Goal: Transaction & Acquisition: Book appointment/travel/reservation

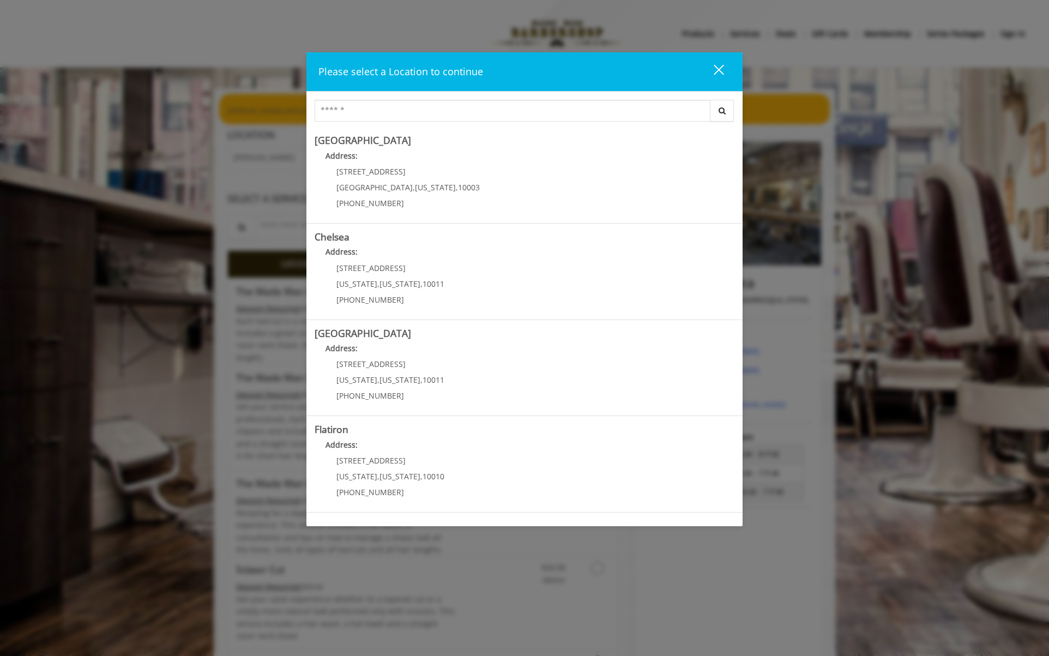
click at [710, 68] on div "close" at bounding box center [712, 72] width 22 height 16
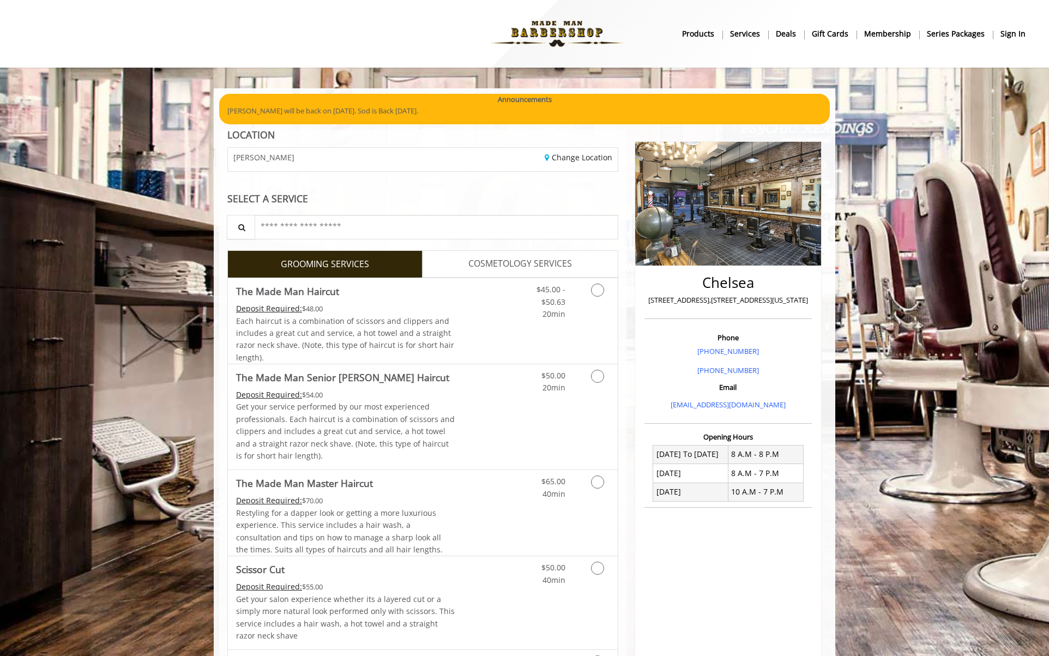
click at [1010, 34] on b "sign in" at bounding box center [1012, 34] width 25 height 12
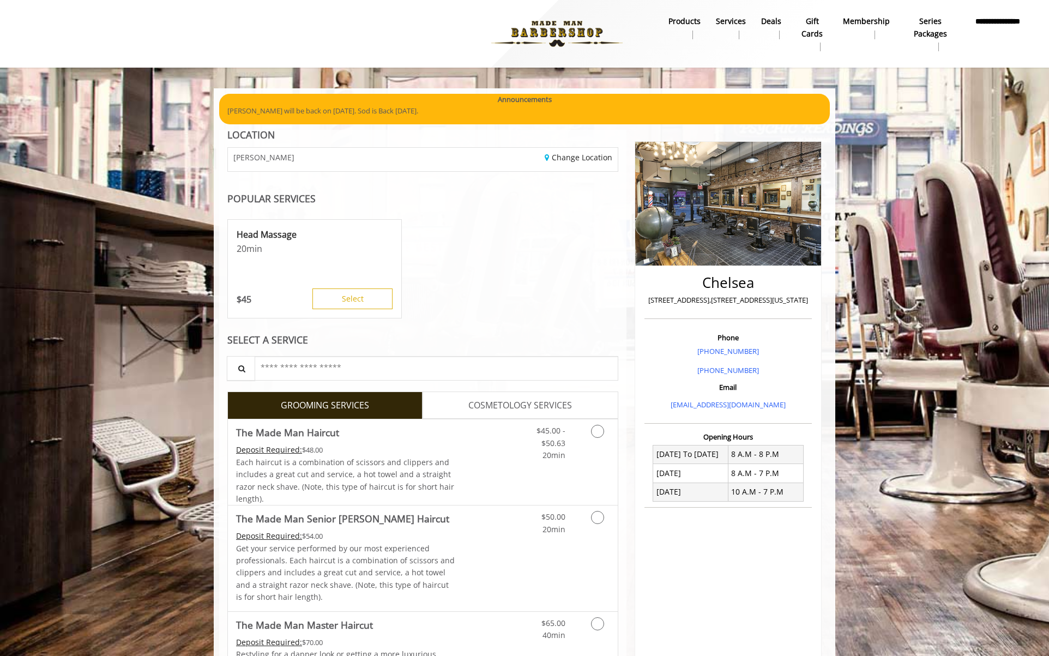
click at [485, 251] on div "Head Massage 20 min $ 45 Select" at bounding box center [422, 269] width 391 height 109
click at [569, 160] on link "Change Location" at bounding box center [579, 157] width 68 height 10
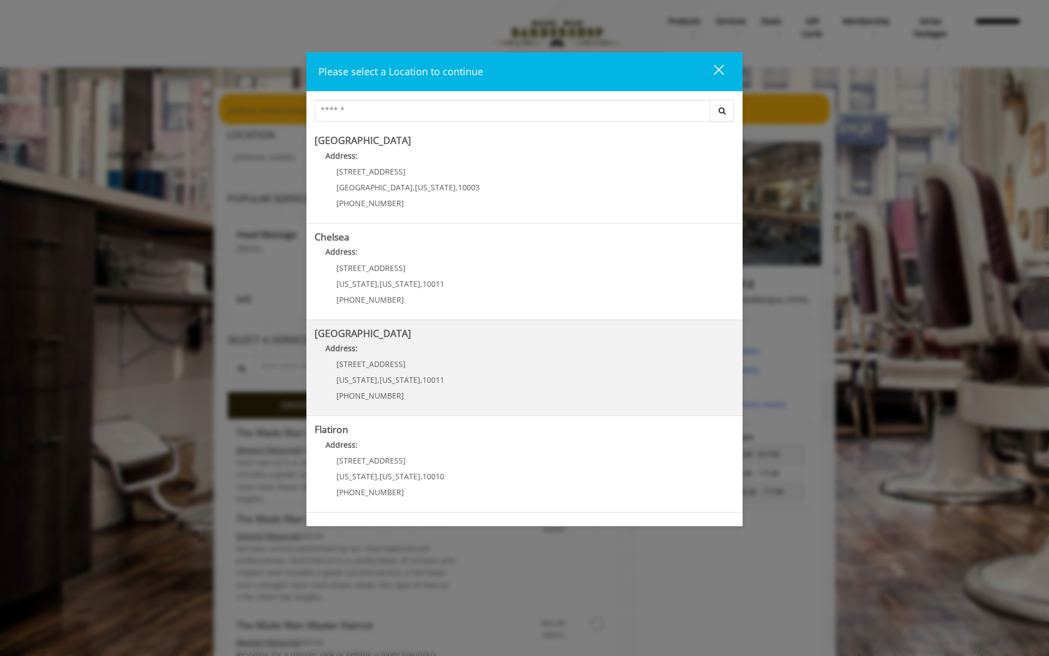
click at [462, 355] on Street "Address:" at bounding box center [525, 350] width 420 height 17
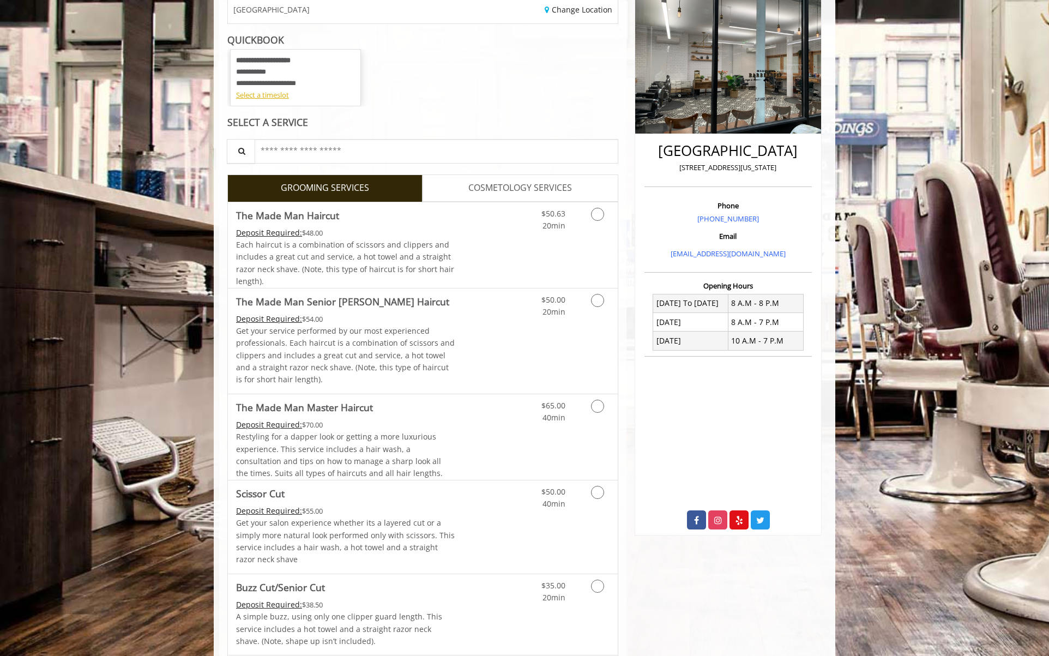
scroll to position [198, 0]
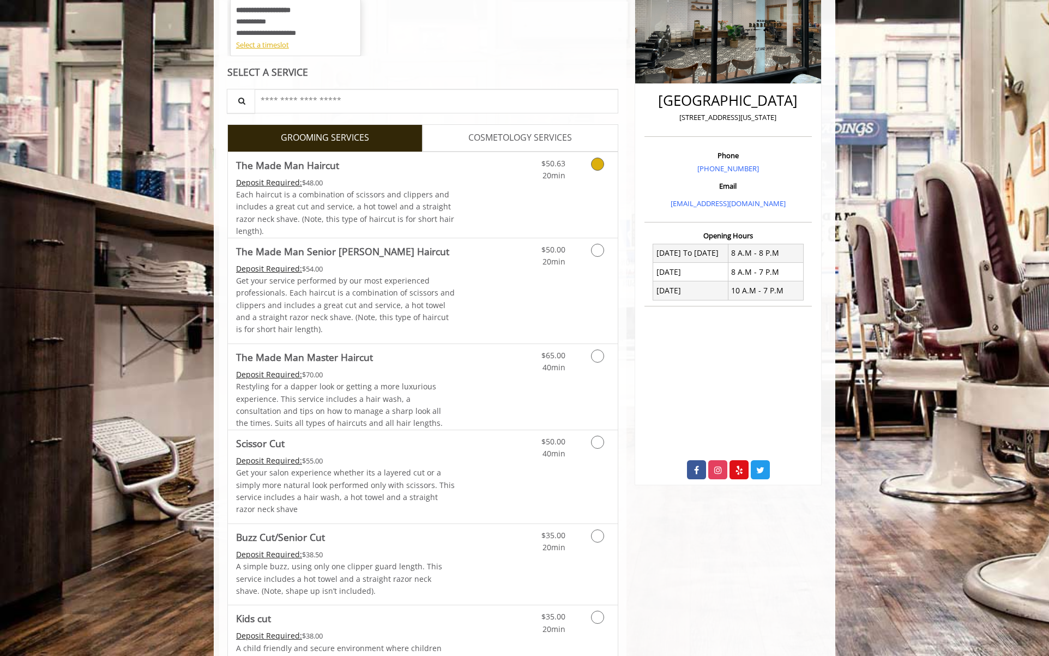
click at [592, 171] on link "Grooming services" at bounding box center [596, 167] width 28 height 30
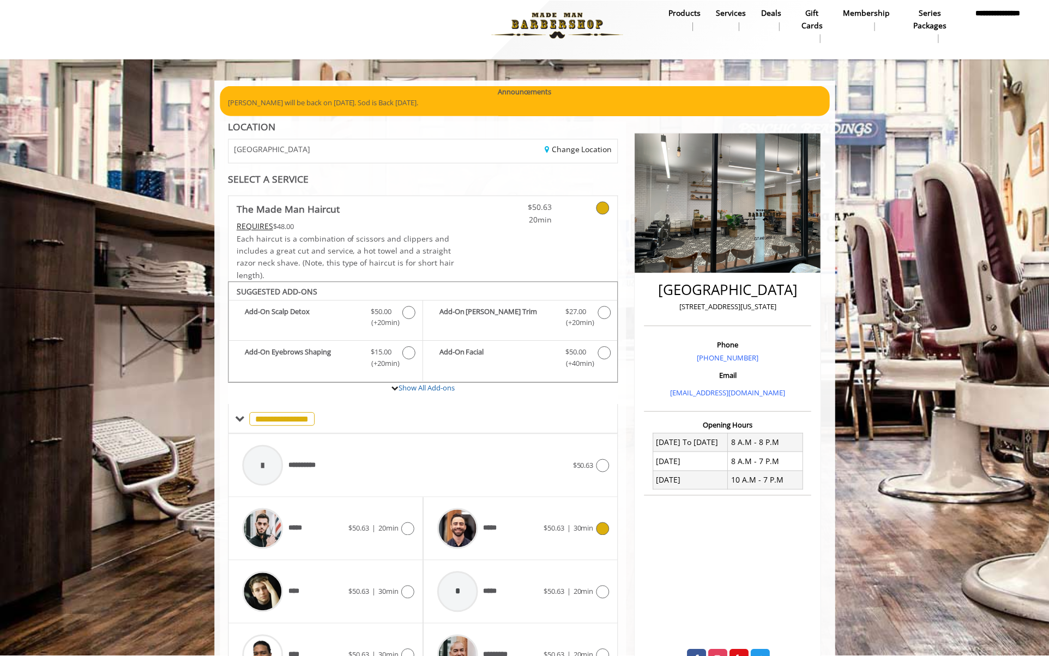
scroll to position [0, 0]
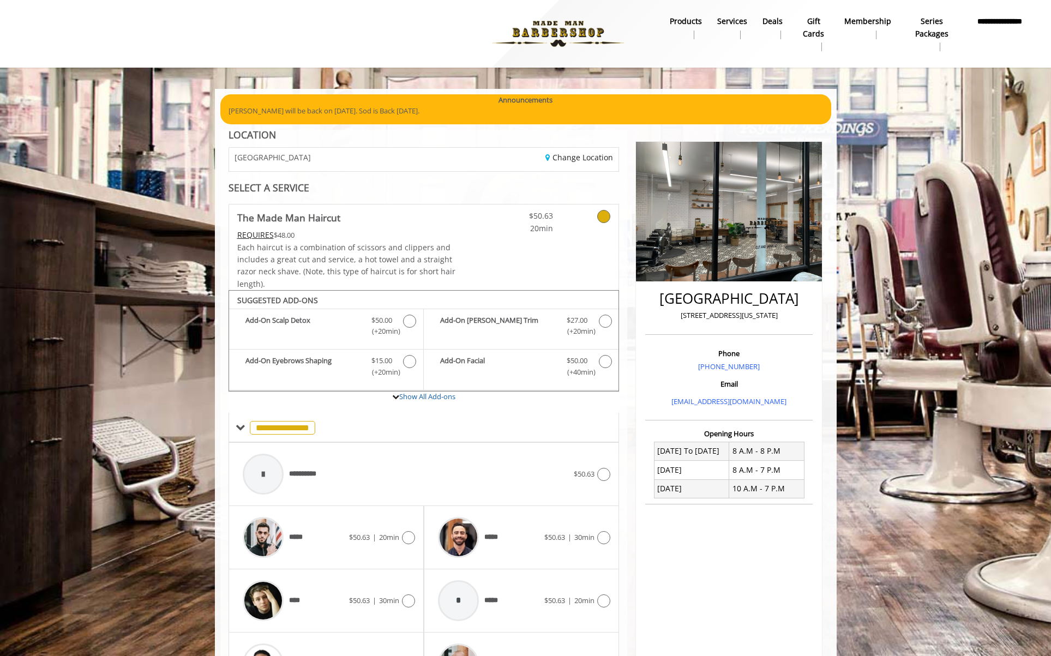
click at [997, 27] on b "**********" at bounding box center [1000, 27] width 56 height 25
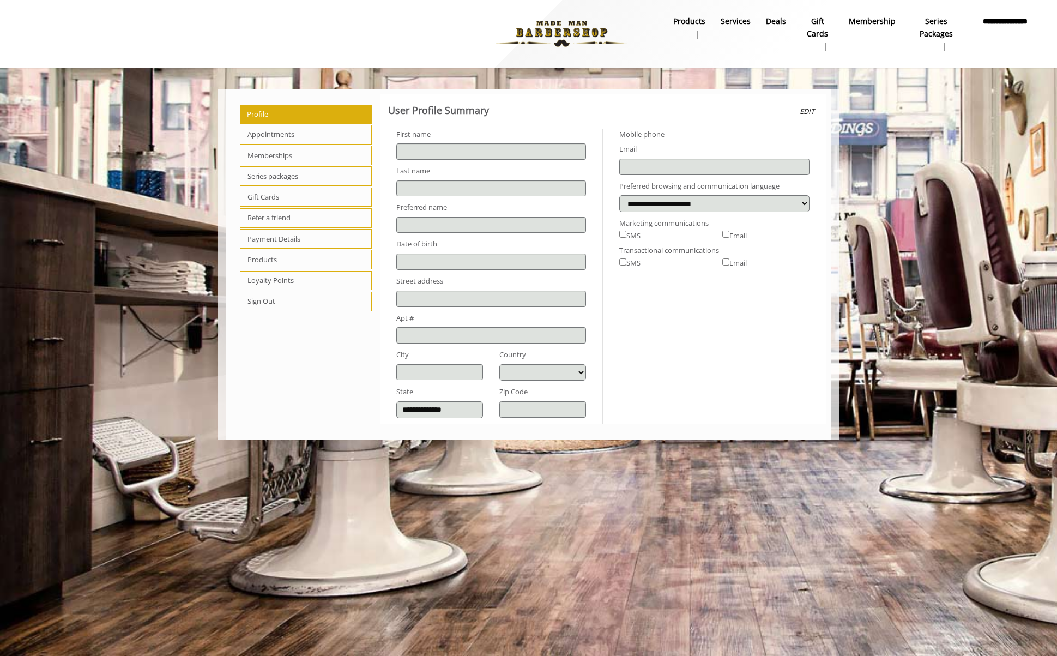
type input "********"
type input "*******"
type input "**********"
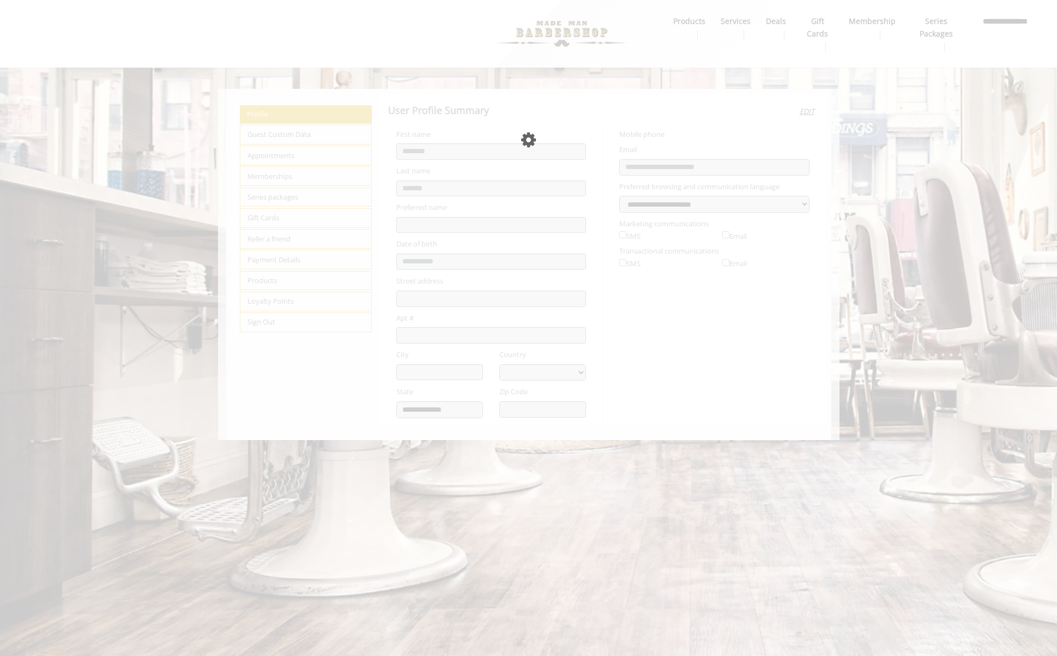
select select "***"
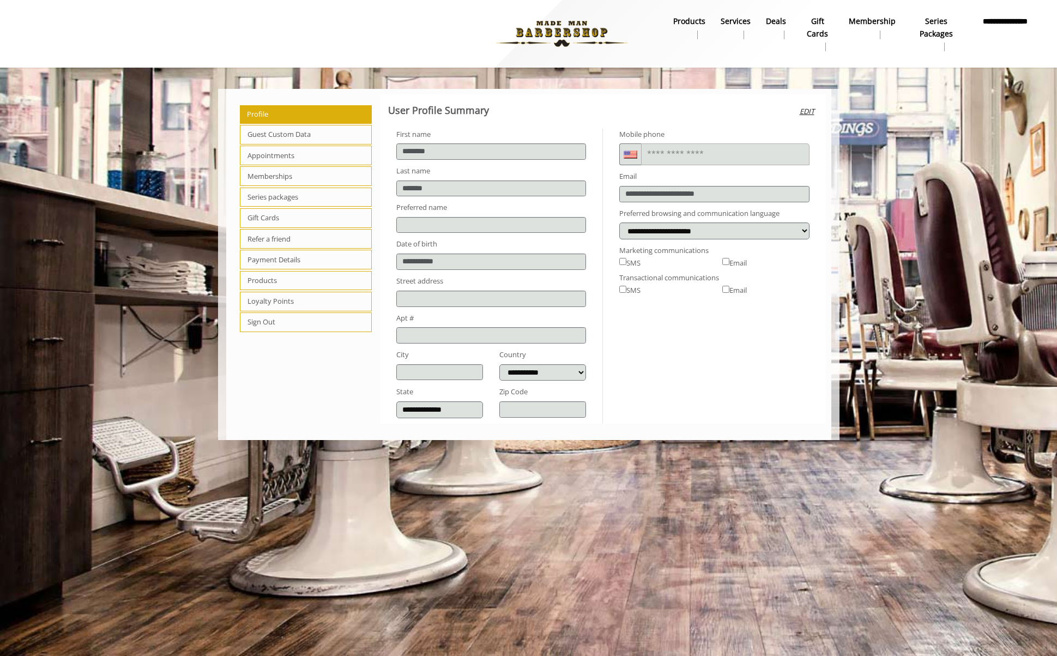
click at [289, 155] on span "Appointments" at bounding box center [306, 156] width 132 height 20
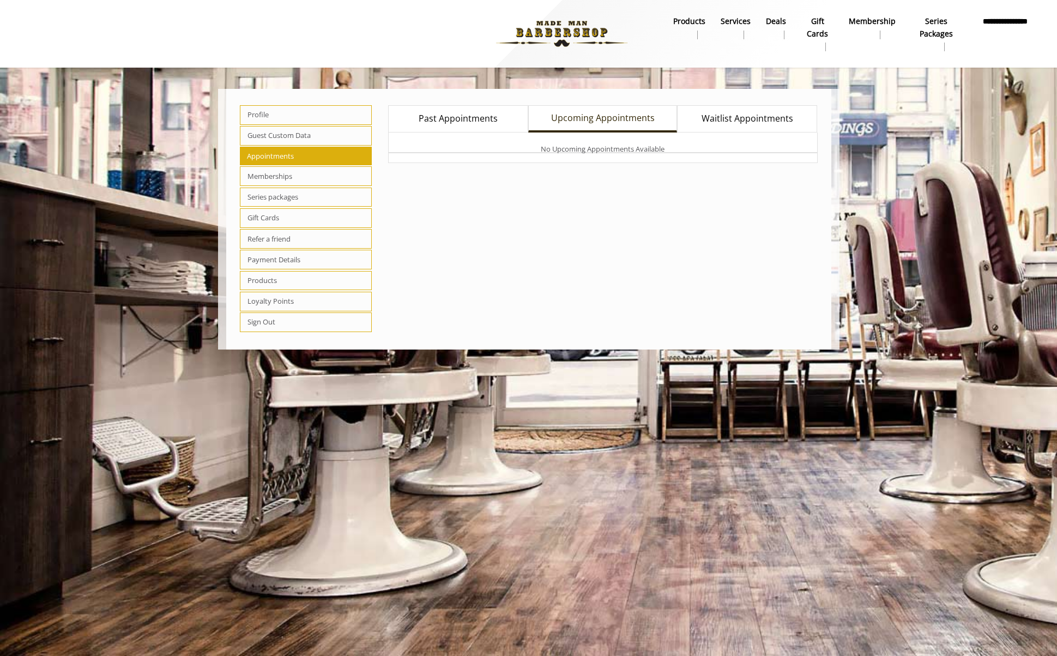
click at [473, 124] on span "Past Appointments" at bounding box center [458, 119] width 79 height 14
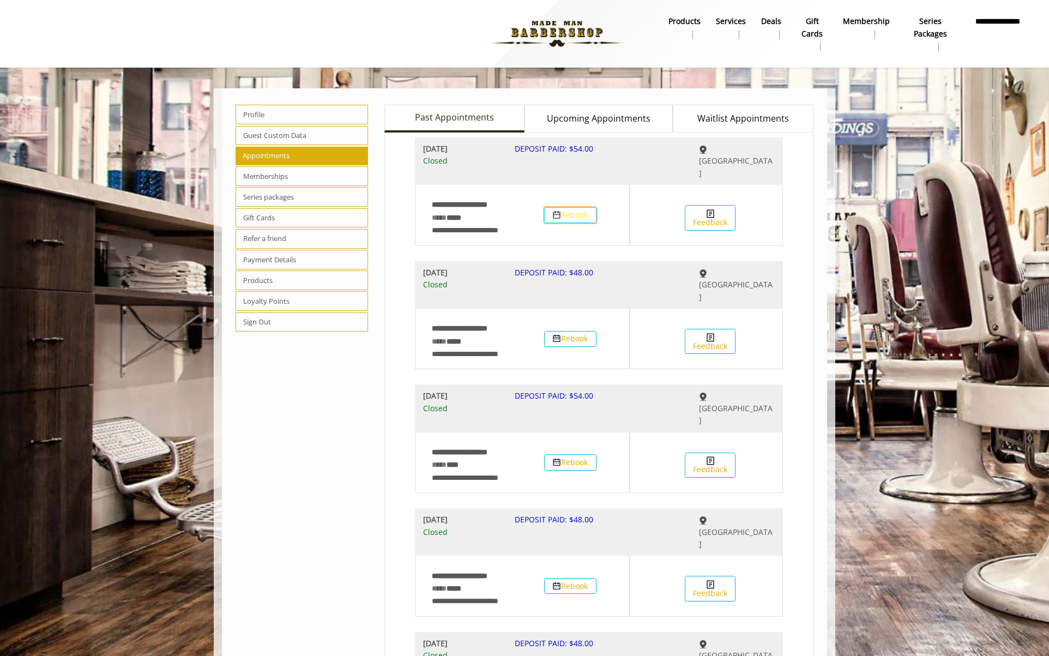
click at [574, 207] on button "Rebook" at bounding box center [570, 215] width 52 height 16
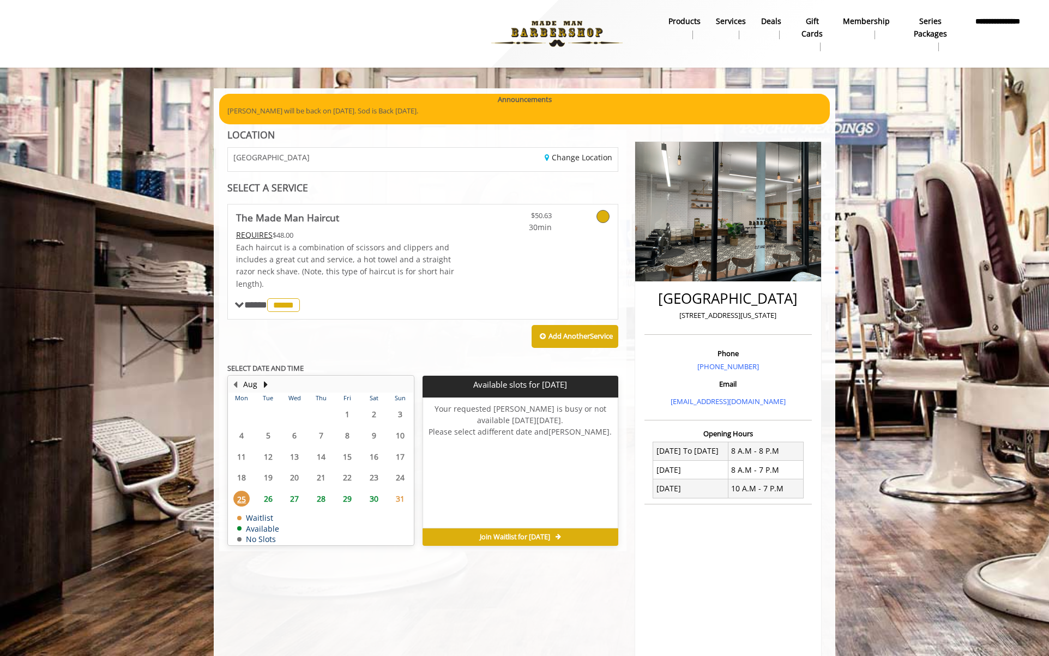
click at [274, 503] on span "26" at bounding box center [268, 499] width 16 height 16
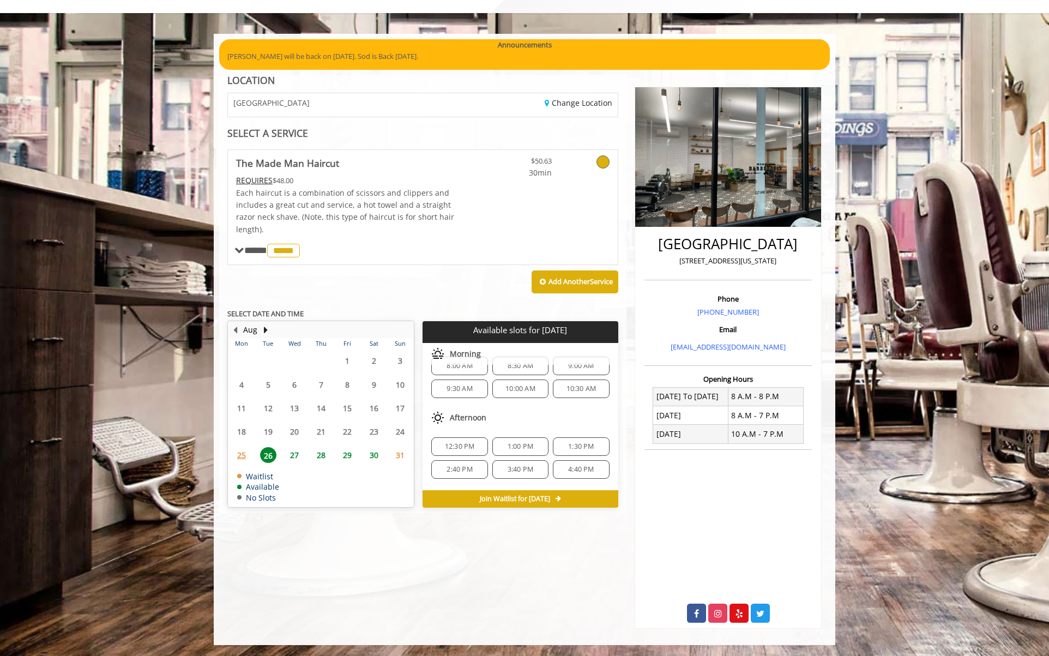
scroll to position [20, 0]
click at [451, 469] on span "2:40 PM" at bounding box center [460, 466] width 26 height 9
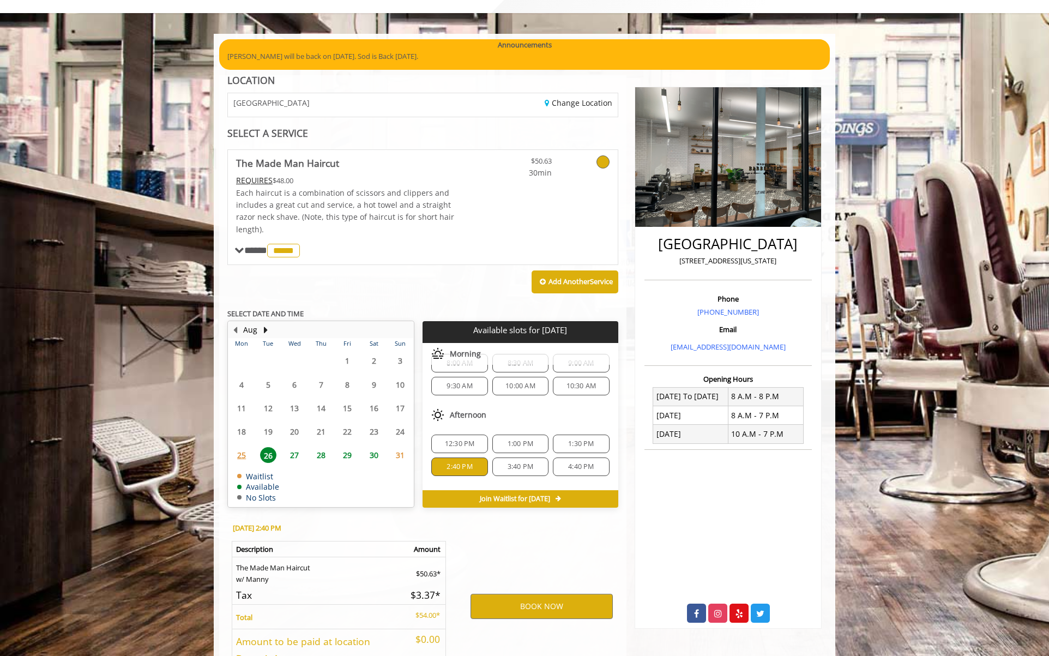
scroll to position [136, 0]
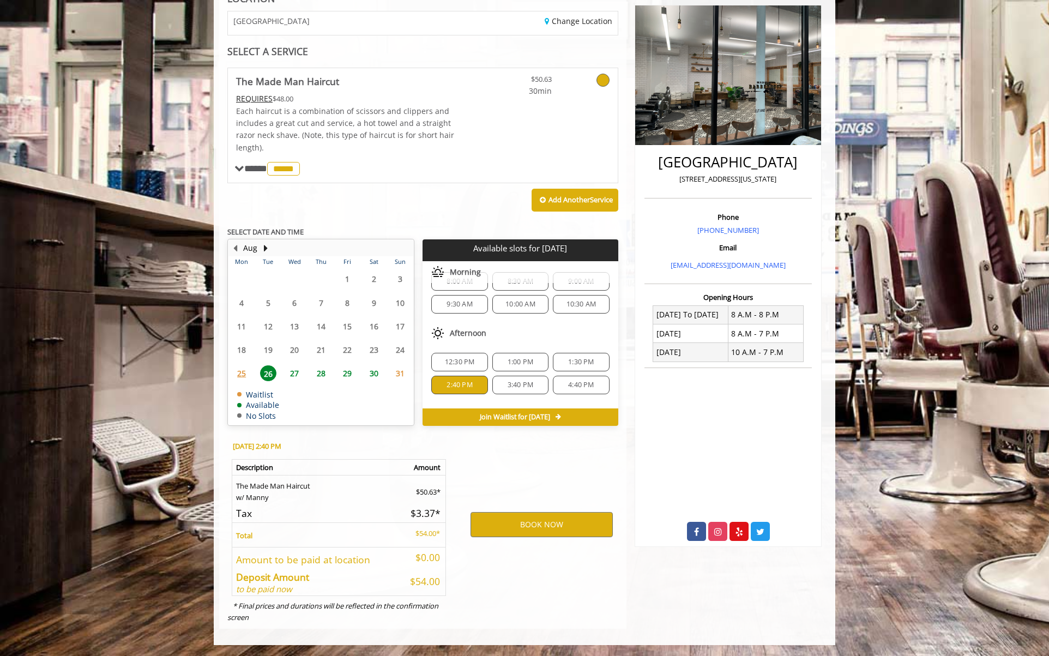
click at [520, 580] on div "BOOK NOW" at bounding box center [542, 524] width 170 height 186
click at [528, 525] on button "BOOK NOW" at bounding box center [541, 524] width 142 height 25
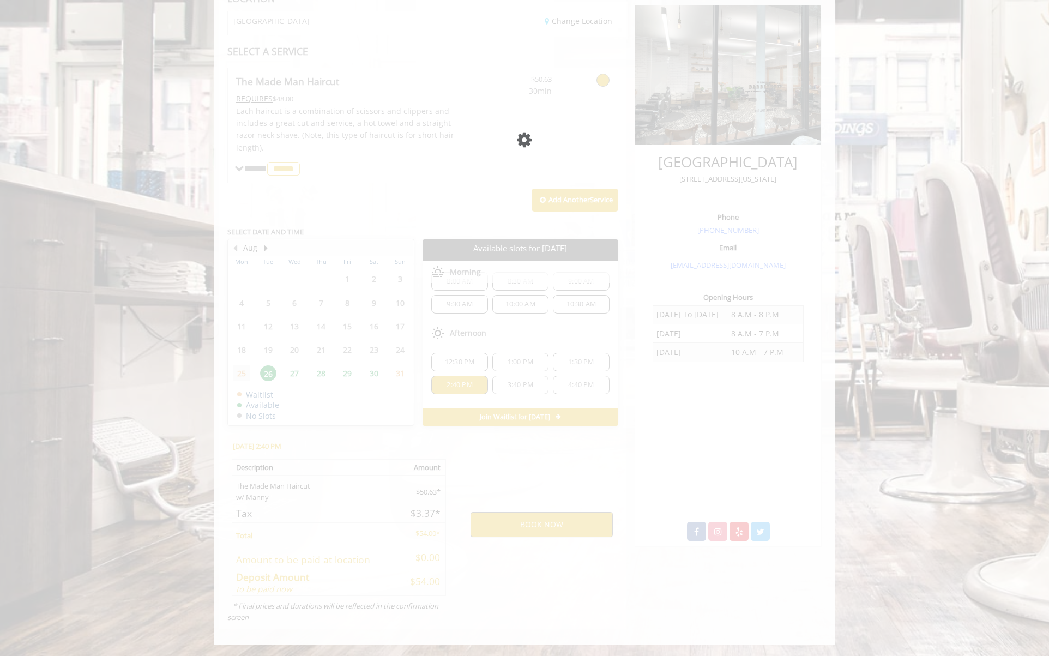
scroll to position [0, 0]
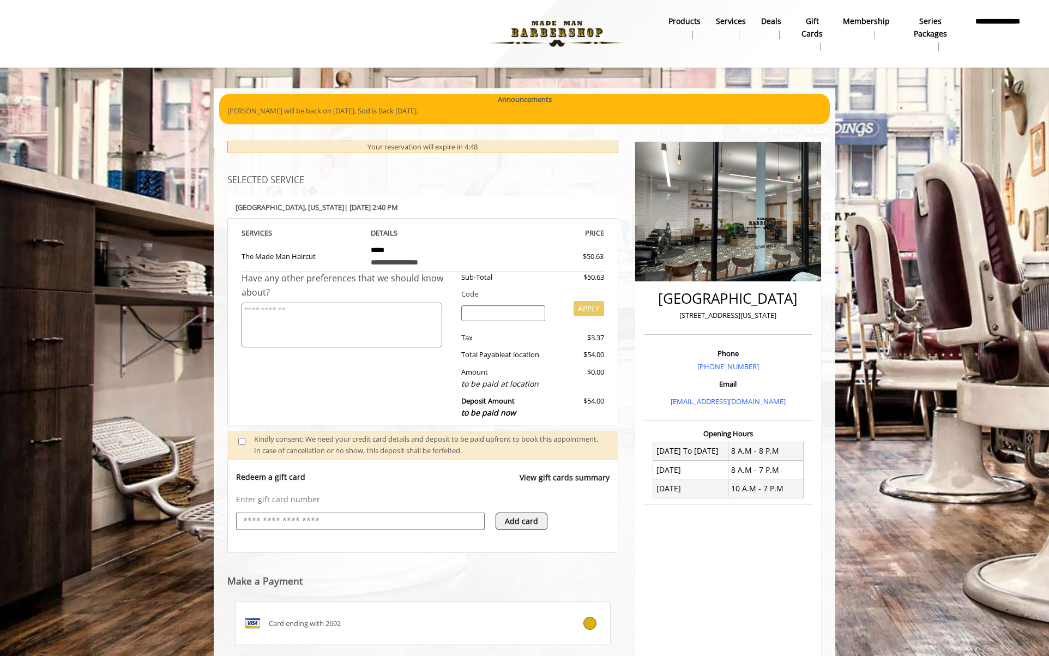
click at [326, 386] on div "Have any other preferences that we should know about?" at bounding box center [348, 348] width 212 height 153
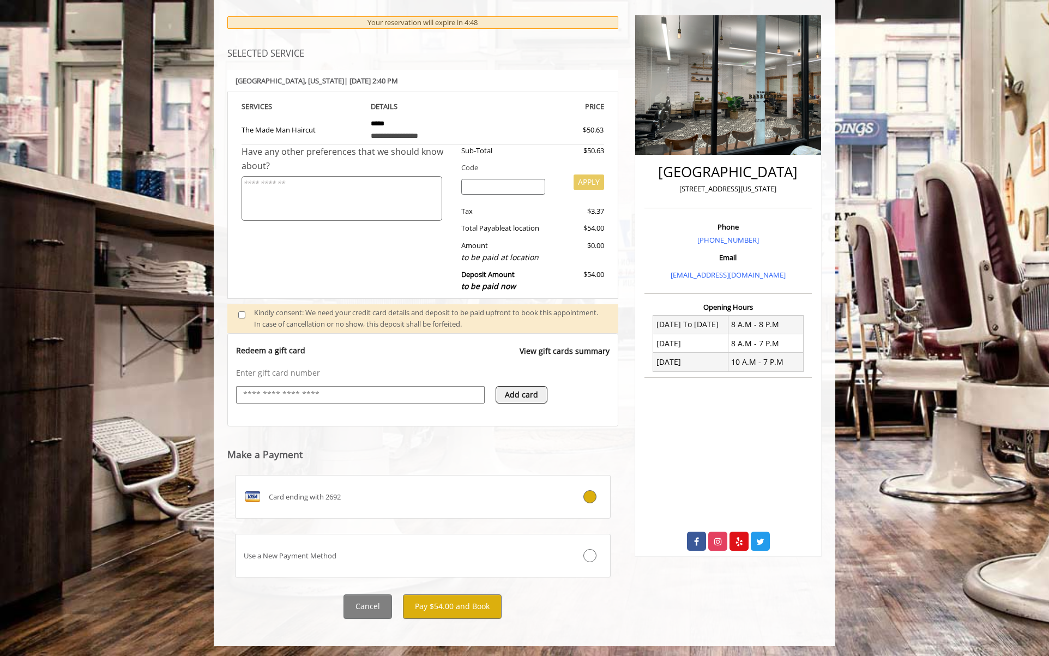
scroll to position [128, 0]
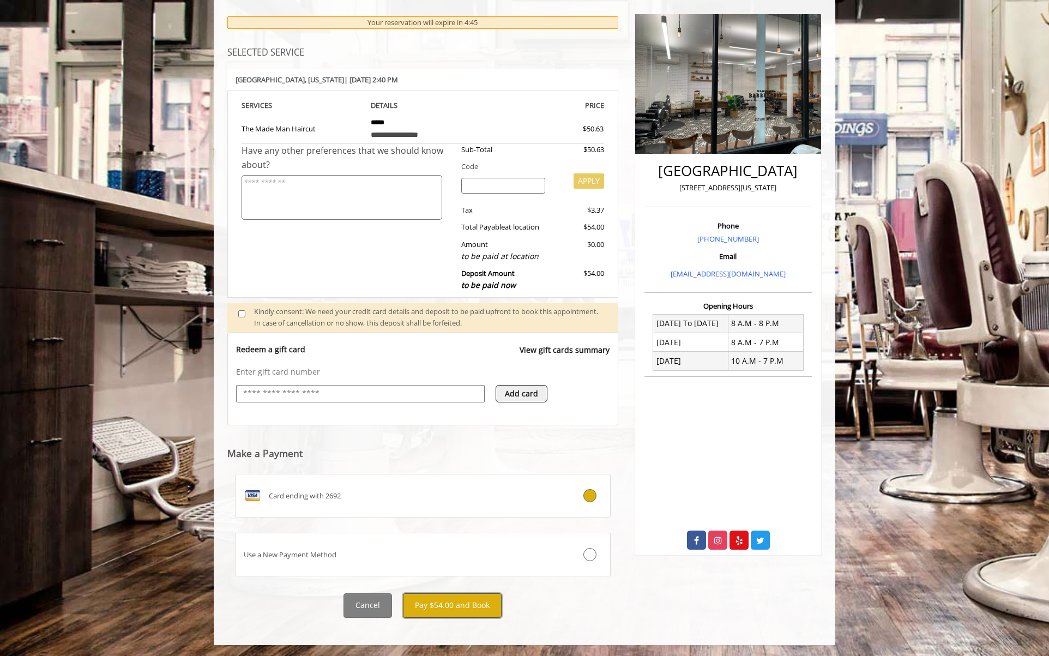
click at [464, 605] on button "Pay $54.00 and Book" at bounding box center [452, 605] width 99 height 25
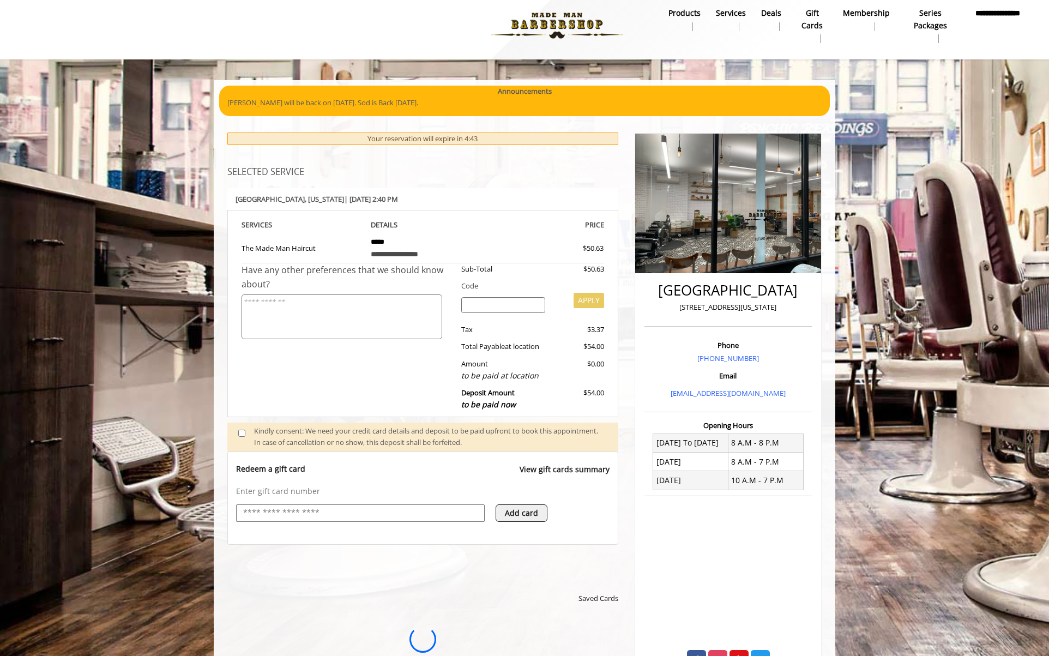
scroll to position [0, 0]
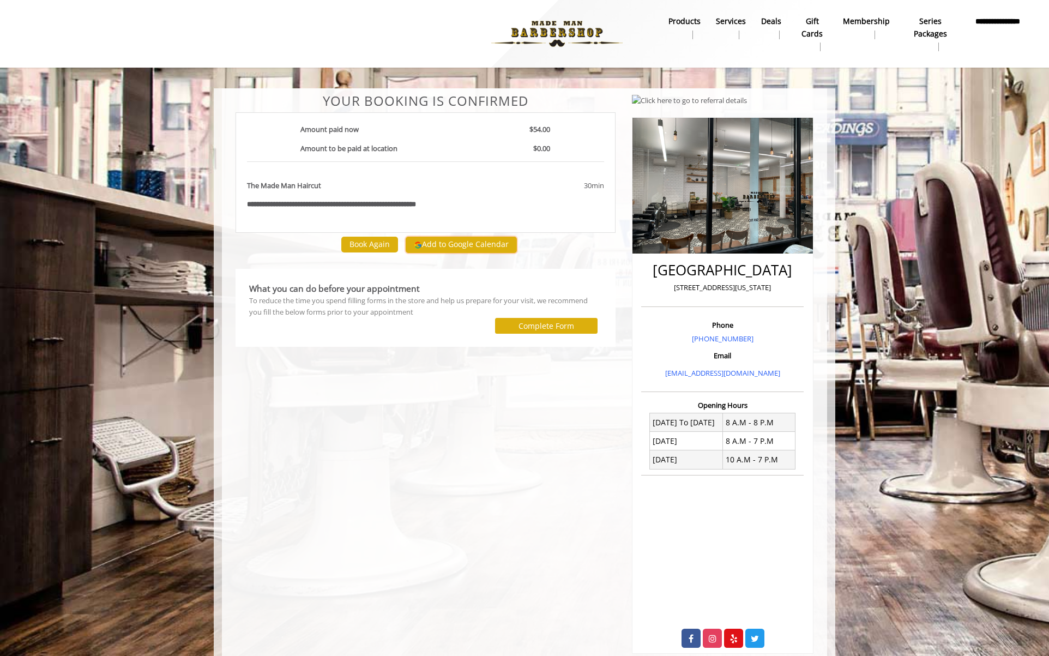
click at [484, 243] on button "Add to Google Calendar" at bounding box center [461, 245] width 111 height 16
